Goal: Task Accomplishment & Management: Manage account settings

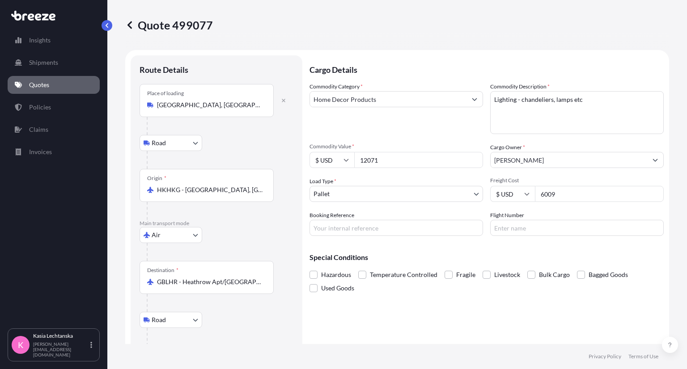
select select "Road"
select select "Air"
select select "Road"
select select "1"
click at [52, 59] on p "Shipments" at bounding box center [43, 62] width 29 height 9
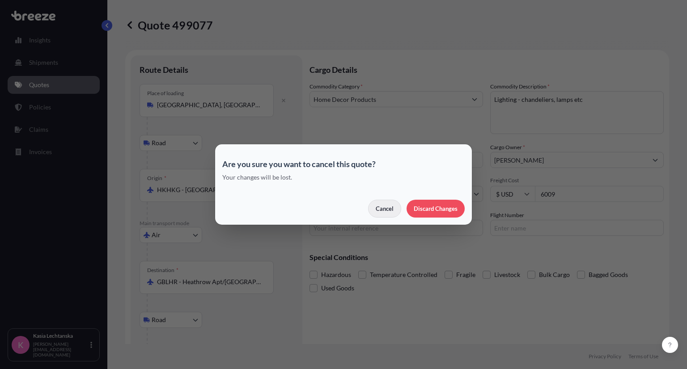
click at [375, 208] on button "Cancel" at bounding box center [384, 209] width 33 height 18
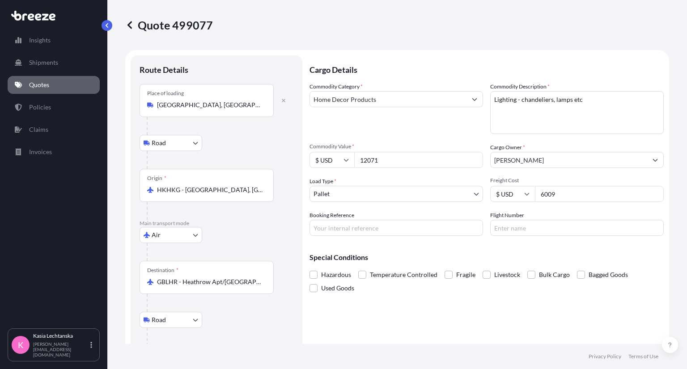
click at [43, 85] on p "Quotes" at bounding box center [39, 84] width 20 height 9
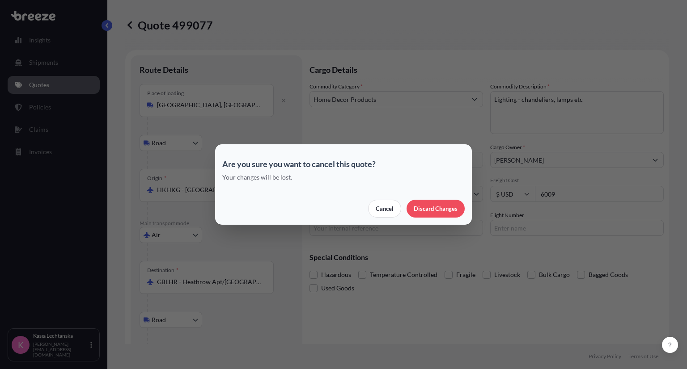
click at [466, 211] on section "Are you sure you want to cancel this quote? Your changes will be lost. Cancel D…" at bounding box center [343, 184] width 257 height 80
click at [381, 208] on p "Cancel" at bounding box center [385, 208] width 18 height 9
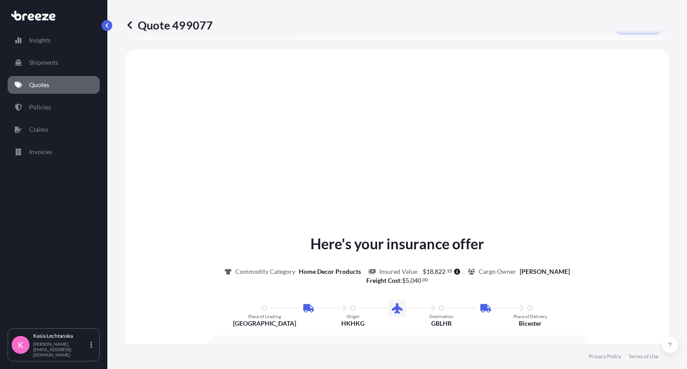
scroll to position [224, 0]
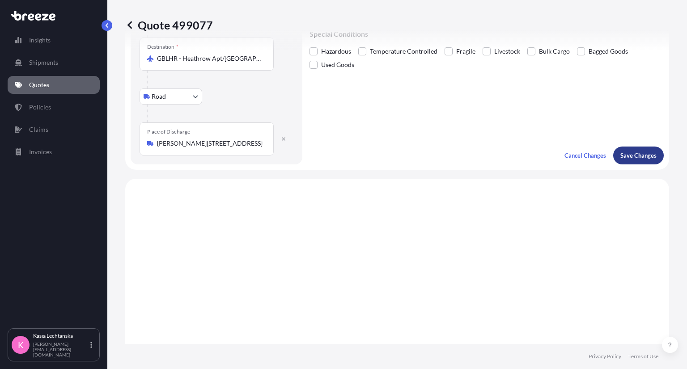
click at [637, 151] on p "Save Changes" at bounding box center [638, 155] width 36 height 9
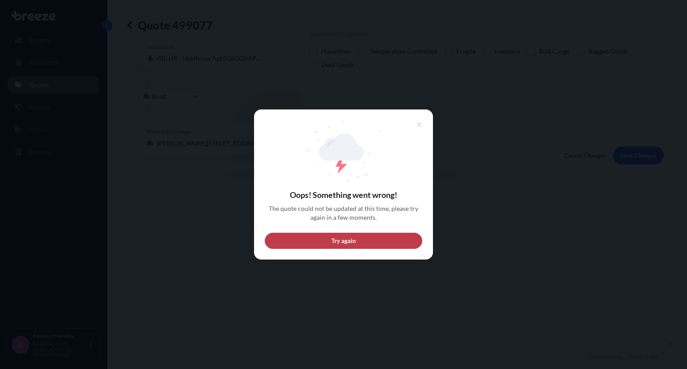
click at [364, 242] on button "Try again" at bounding box center [343, 241] width 157 height 16
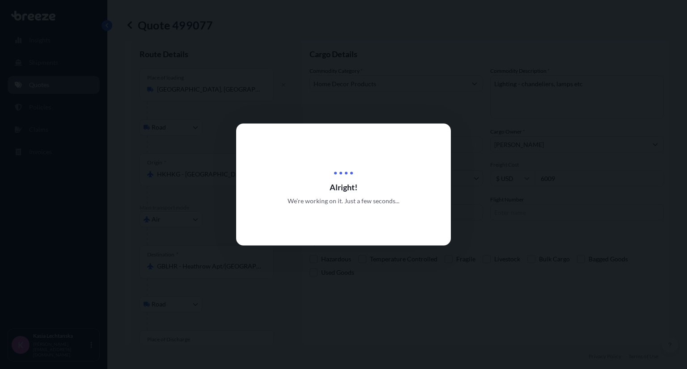
scroll to position [14, 0]
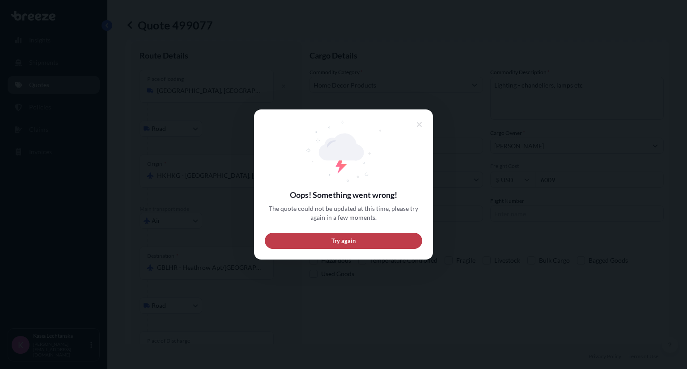
click at [377, 242] on button "Try again" at bounding box center [343, 241] width 157 height 16
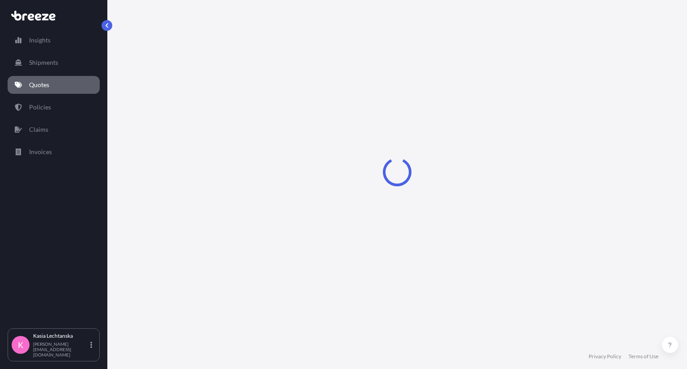
select select "Road"
select select "Air"
select select "Road"
select select "1"
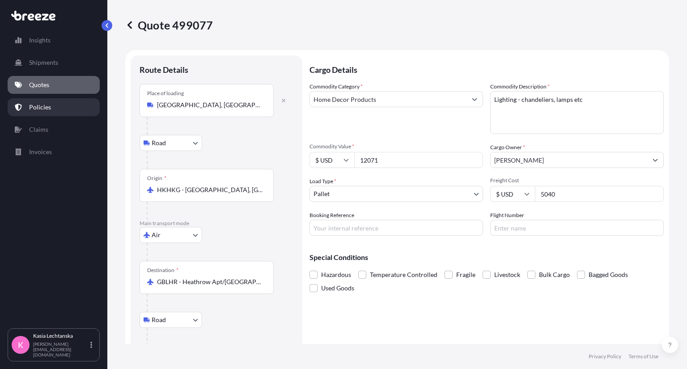
click at [55, 109] on link "Policies" at bounding box center [54, 107] width 92 height 18
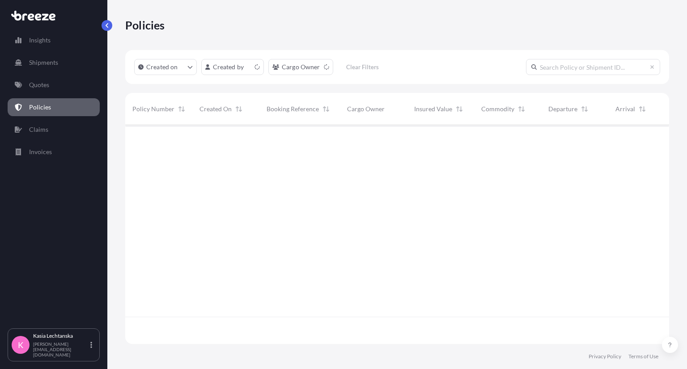
scroll to position [217, 537]
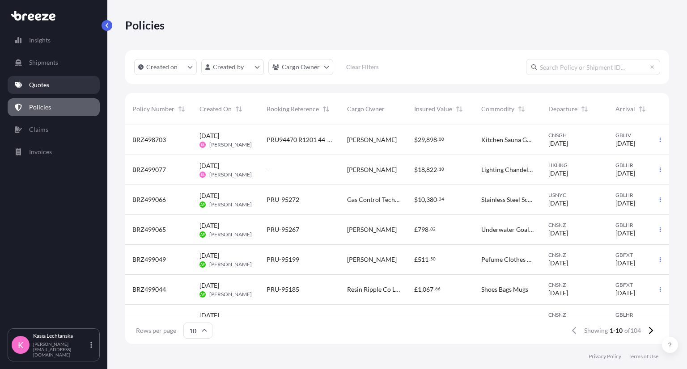
click at [60, 90] on link "Quotes" at bounding box center [54, 85] width 92 height 18
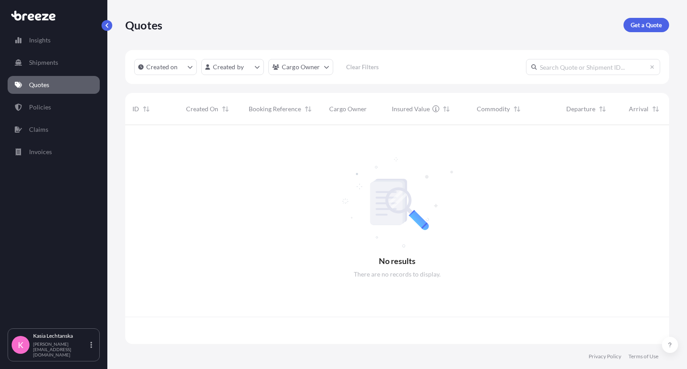
scroll to position [217, 537]
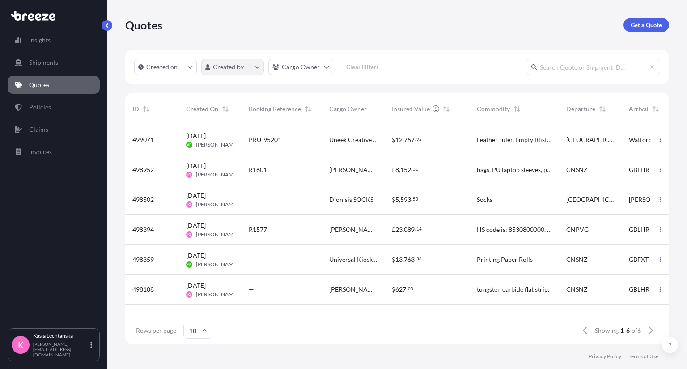
click at [247, 65] on html "Insights Shipments Quotes Policies Claims Invoices K Kasia Lechtanska k.lechtan…" at bounding box center [343, 184] width 687 height 369
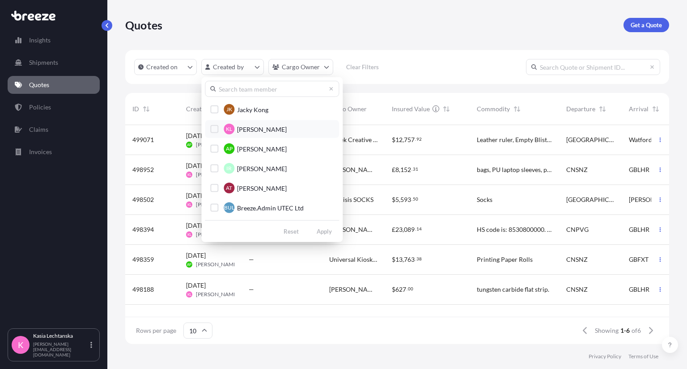
click at [250, 122] on button "KL Kasia Lechtanska" at bounding box center [272, 129] width 134 height 18
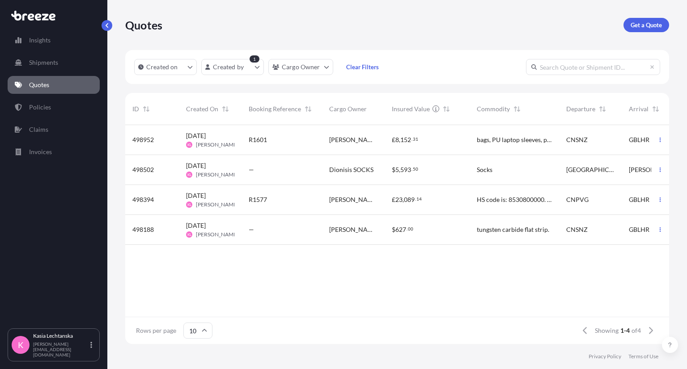
click at [284, 168] on div "—" at bounding box center [282, 169] width 66 height 9
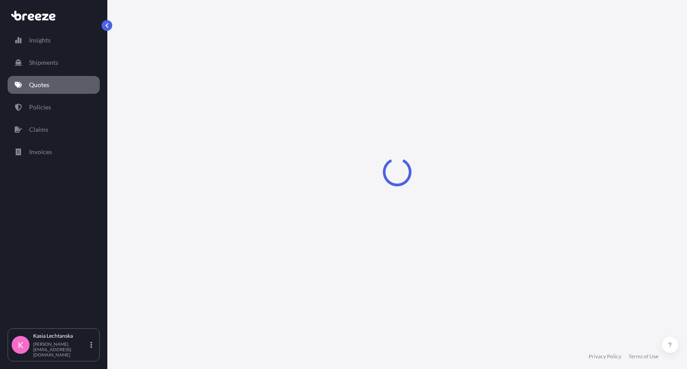
select select "Road"
select select "1"
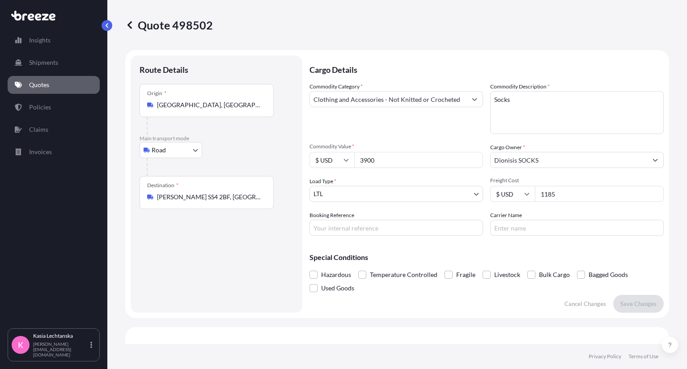
click at [417, 161] on input "3900" at bounding box center [418, 160] width 129 height 16
type input "3936"
click at [234, 195] on input "Rochford SS4 2BF, UK" at bounding box center [210, 197] width 106 height 9
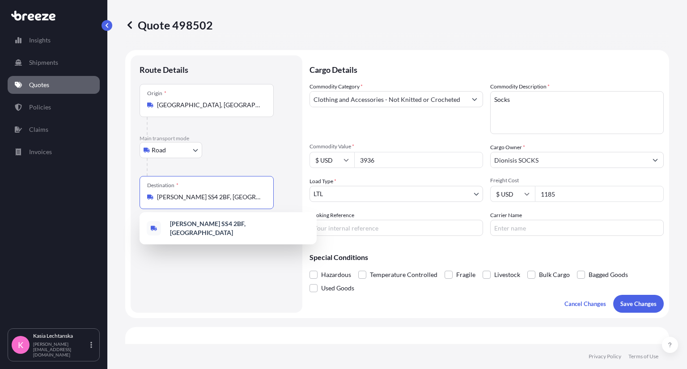
drag, startPoint x: 245, startPoint y: 194, endPoint x: 70, endPoint y: 178, distance: 176.1
click at [70, 178] on div "Insights Shipments Quotes Policies Claims Invoices K Kasia Lechtanska k.lechtan…" at bounding box center [343, 184] width 687 height 369
click at [626, 306] on p "Save Changes" at bounding box center [638, 304] width 36 height 9
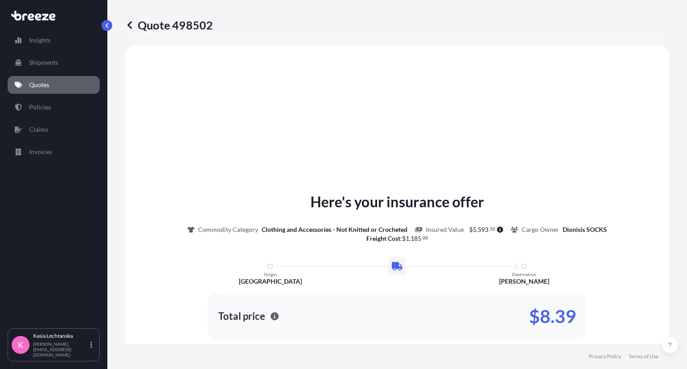
select select "Road"
select select "1"
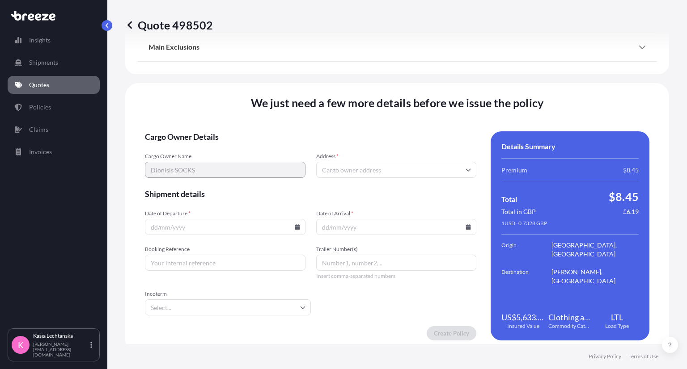
scroll to position [1077, 0]
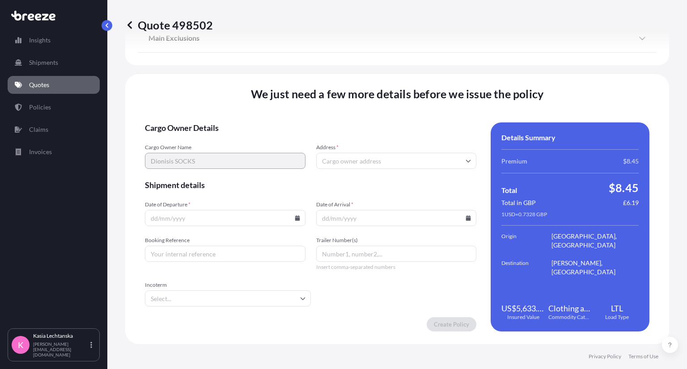
click at [382, 162] on input "Address *" at bounding box center [396, 161] width 161 height 16
paste input "Rochford SS4 2BF, UK"
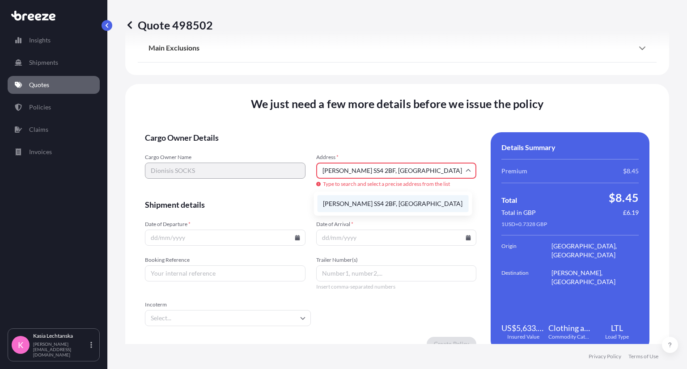
click at [383, 199] on li "Rochford SS4 2BF, UK" at bounding box center [393, 203] width 151 height 17
type input "Rochford SS4 2BF, UK"
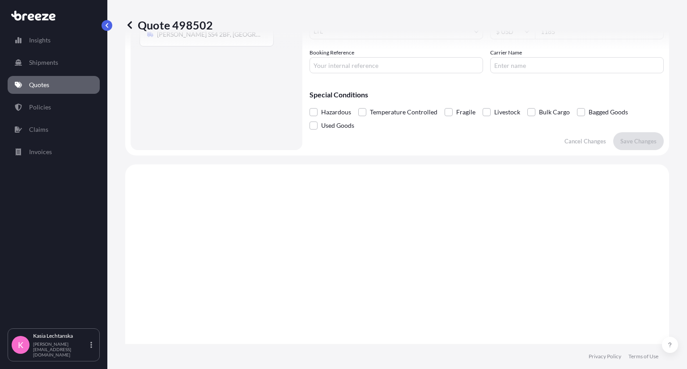
scroll to position [4, 0]
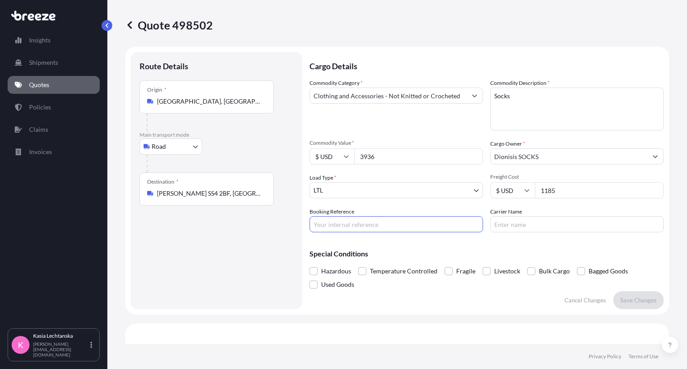
drag, startPoint x: 381, startPoint y: 224, endPoint x: 374, endPoint y: 222, distance: 7.5
click at [381, 224] on input "Booking Reference" at bounding box center [396, 224] width 174 height 16
type input "R1555 44-16090"
click at [633, 296] on p "Save Changes" at bounding box center [638, 300] width 36 height 9
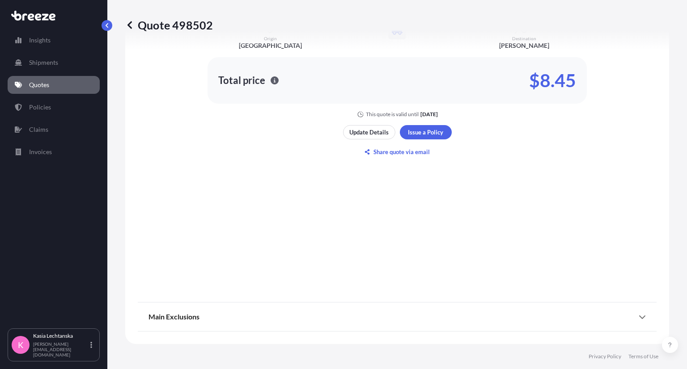
select select "Road"
select select "1"
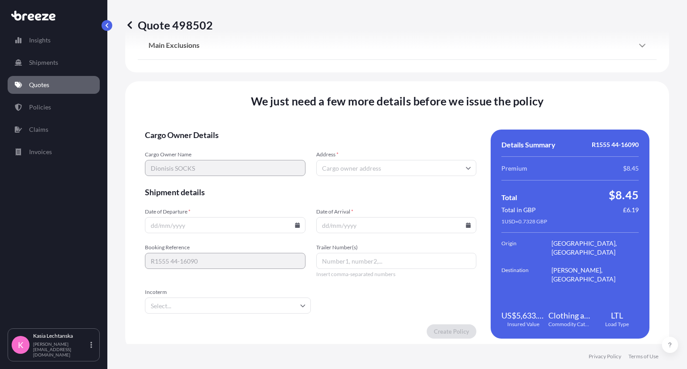
scroll to position [1077, 0]
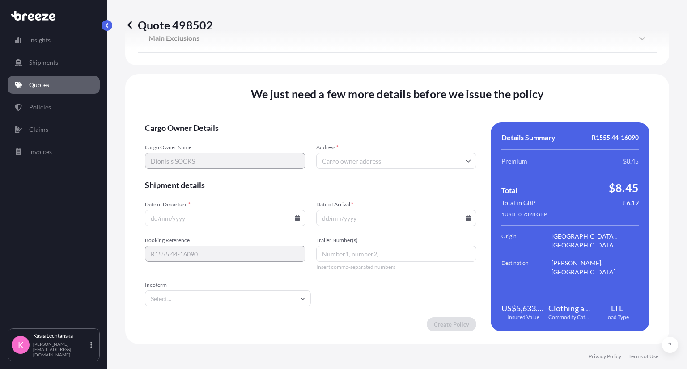
click at [399, 163] on input "Address *" at bounding box center [396, 161] width 161 height 16
paste input "Rochford SS4 2BF, UK"
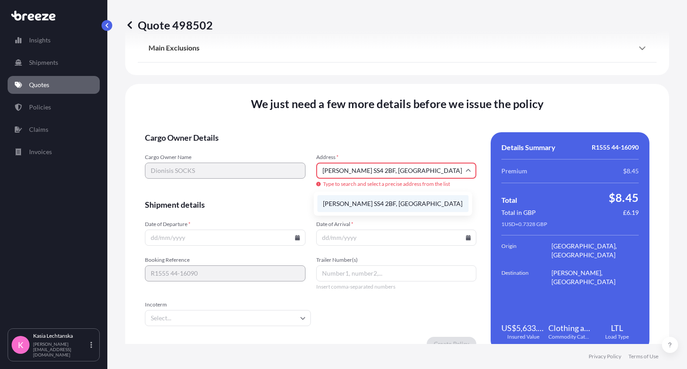
click at [399, 204] on li "Rochford SS4 2BF, UK" at bounding box center [393, 203] width 151 height 17
type input "Rochford SS4 2BF, UK"
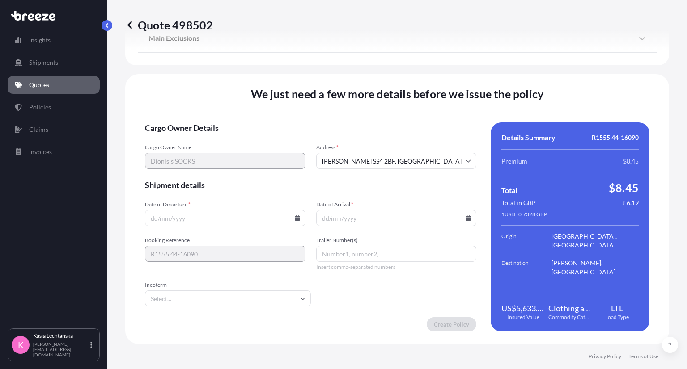
click at [250, 219] on input "Date of Departure *" at bounding box center [225, 218] width 161 height 16
click at [297, 218] on icon at bounding box center [297, 218] width 5 height 5
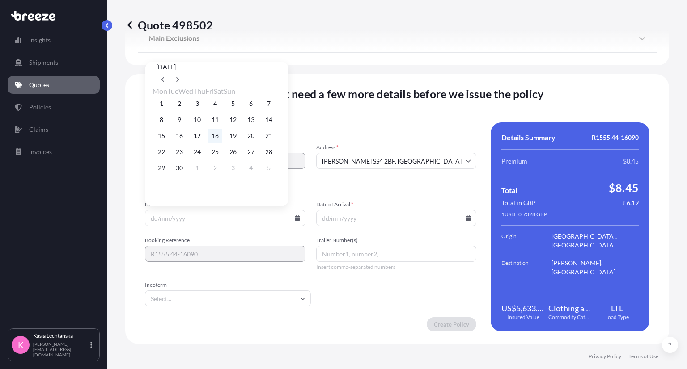
click at [222, 140] on button "18" at bounding box center [215, 136] width 14 height 14
type input "18/09/2025"
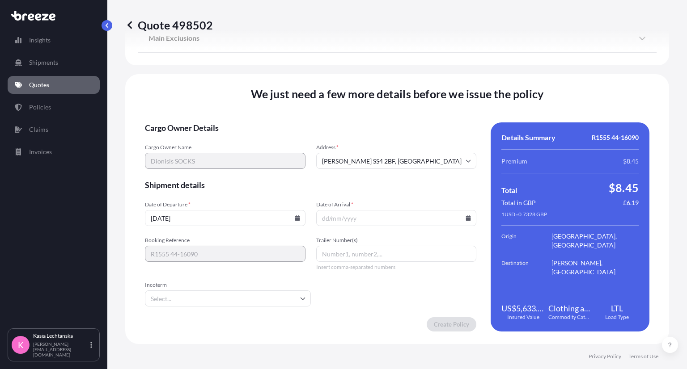
drag, startPoint x: 388, startPoint y: 220, endPoint x: 388, endPoint y: 209, distance: 10.7
click at [388, 215] on input "Date of Arrival *" at bounding box center [396, 218] width 161 height 16
click at [466, 218] on icon at bounding box center [468, 218] width 5 height 5
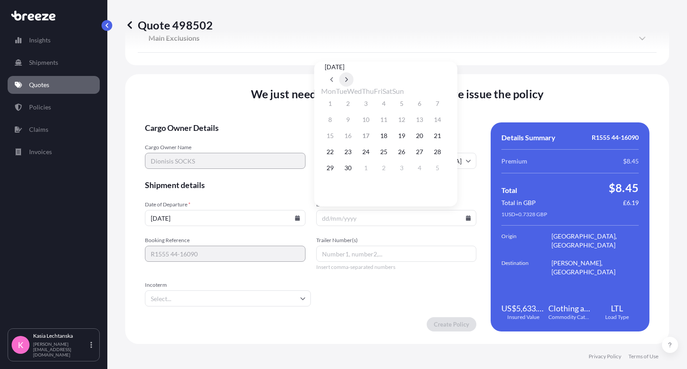
click at [353, 72] on button at bounding box center [346, 79] width 14 height 14
click at [348, 77] on icon at bounding box center [347, 79] width 4 height 5
click at [373, 123] on button "5" at bounding box center [366, 120] width 14 height 14
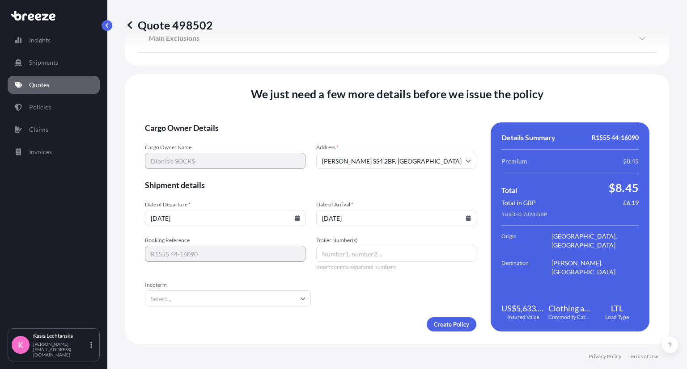
type input "05/11/2025"
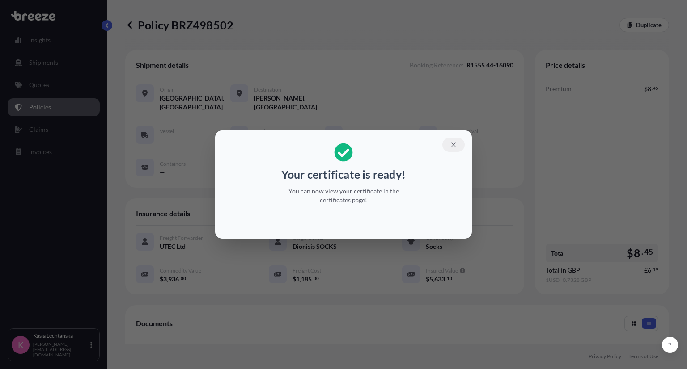
click at [453, 147] on icon "button" at bounding box center [453, 145] width 8 height 8
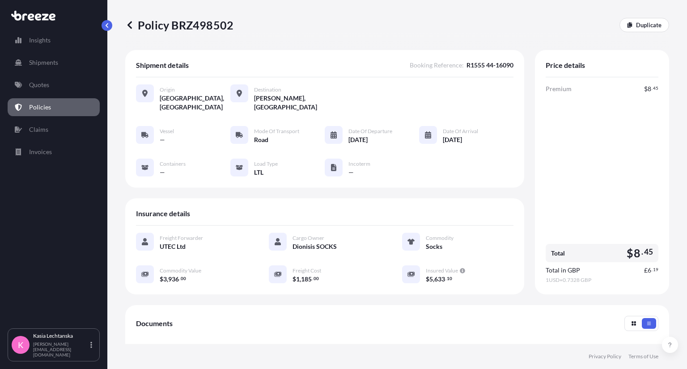
click at [54, 110] on link "Policies" at bounding box center [54, 107] width 92 height 18
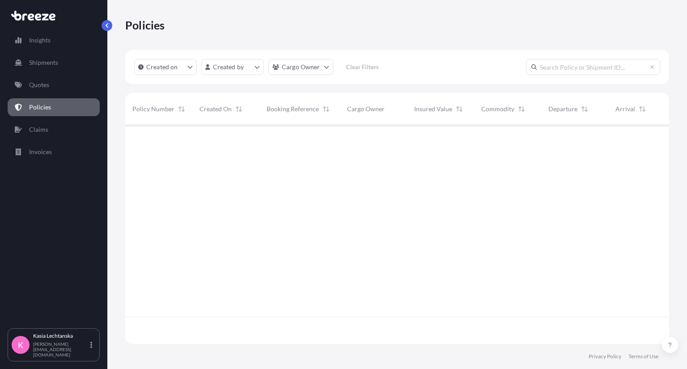
scroll to position [217, 537]
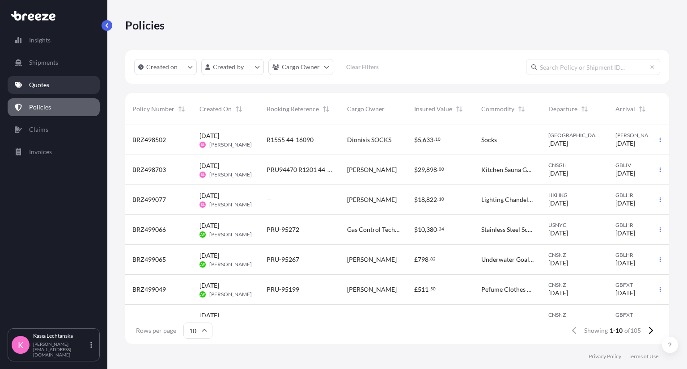
click at [64, 84] on link "Quotes" at bounding box center [54, 85] width 92 height 18
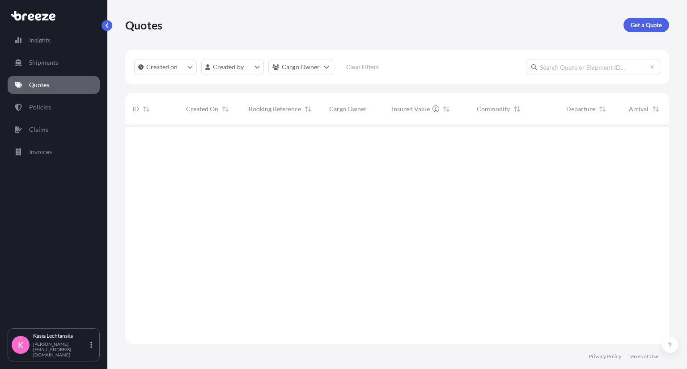
scroll to position [217, 537]
